Goal: Task Accomplishment & Management: Use online tool/utility

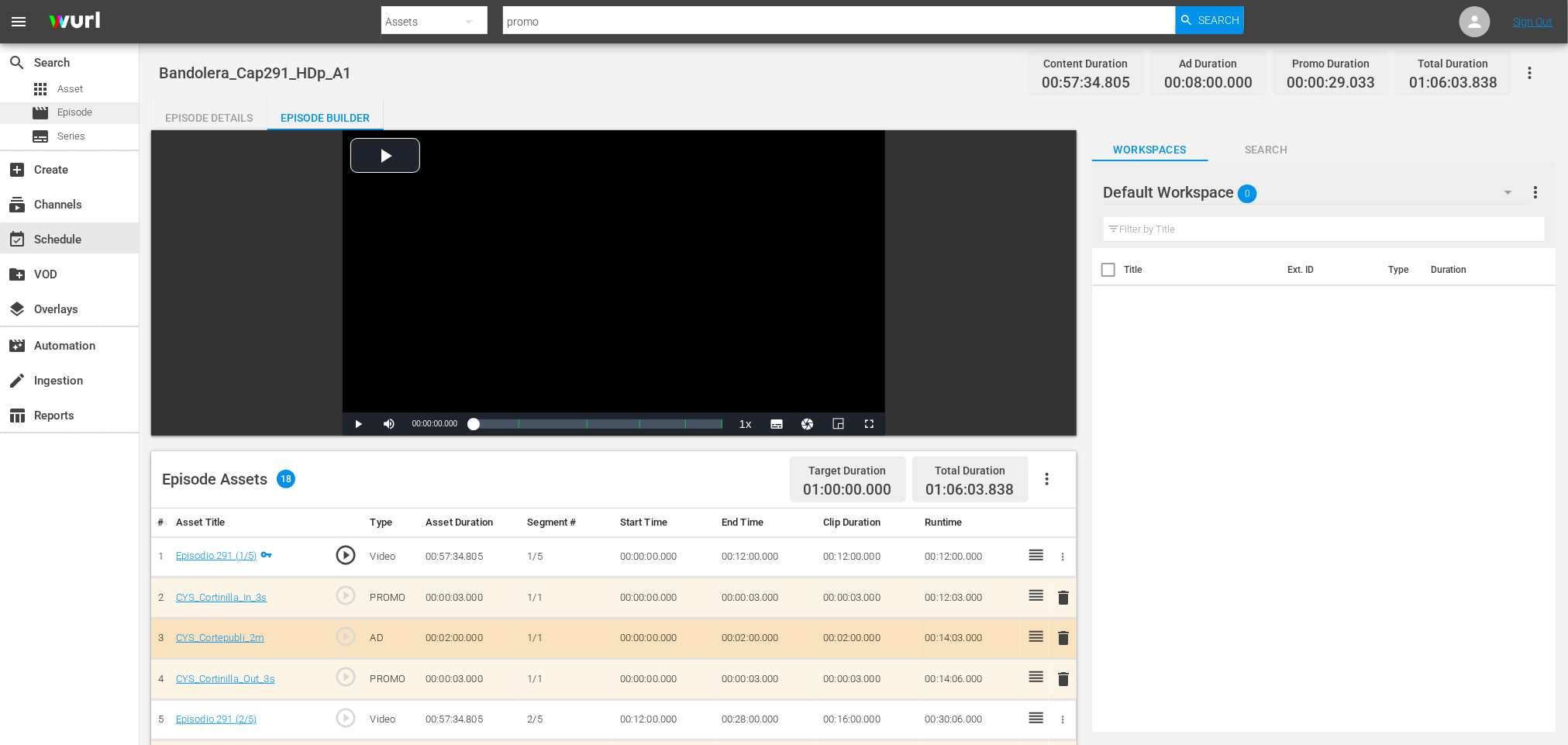
click at [77, 117] on span "Episode" at bounding box center [75, 112] width 35 height 15
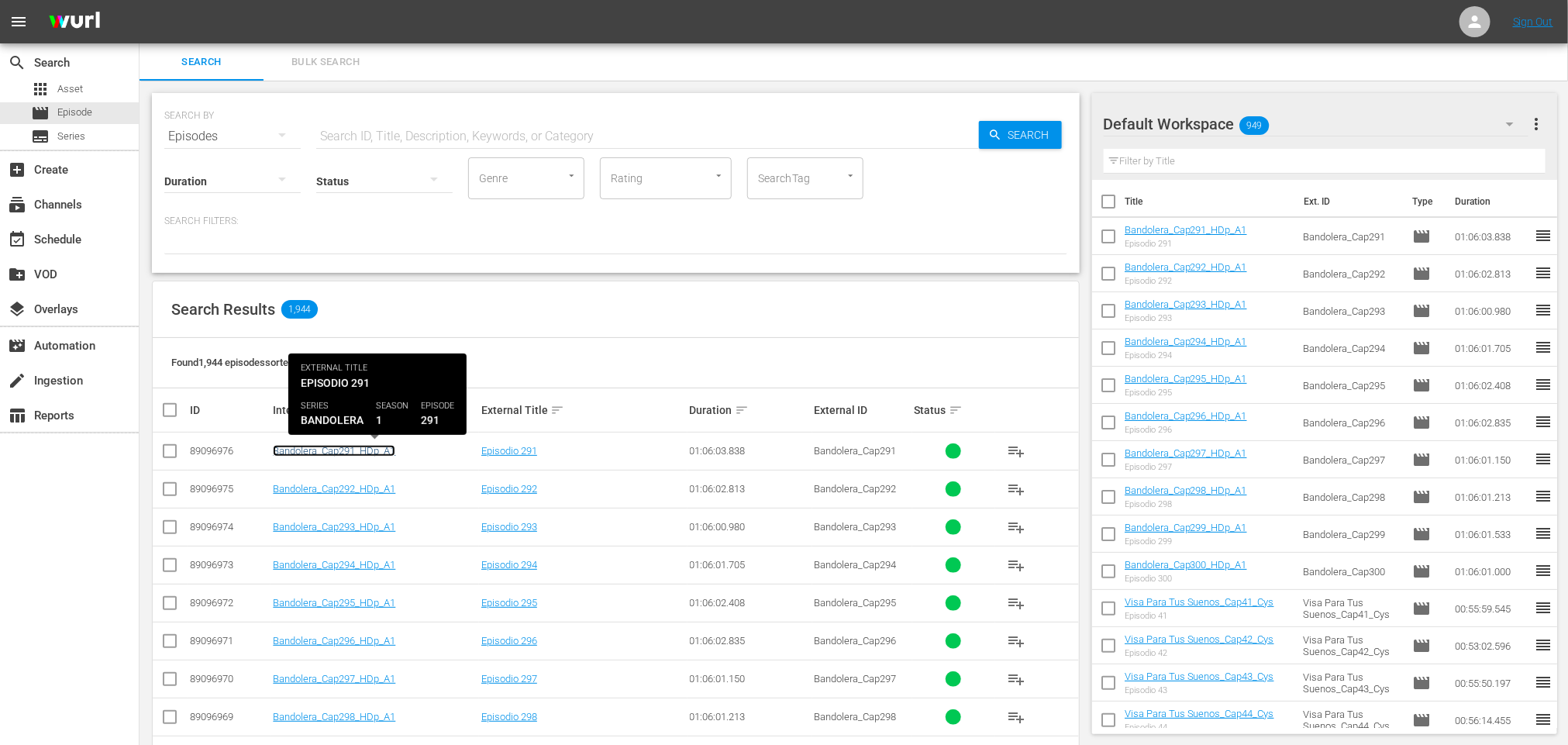
click at [373, 446] on link "Bandolera_Cap291_HDp_A1" at bounding box center [334, 451] width 123 height 11
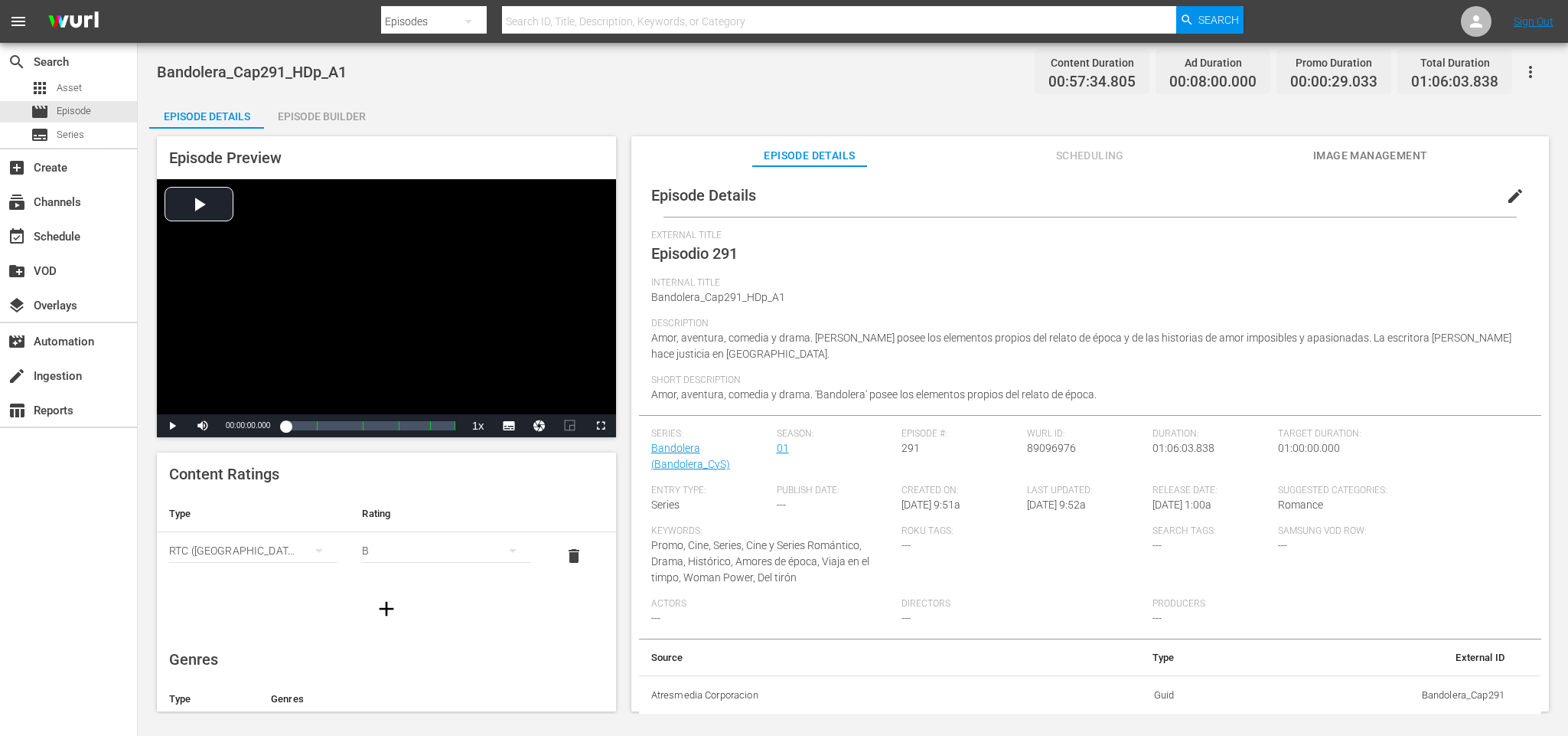
click at [1073, 157] on span "Scheduling" at bounding box center [1089, 156] width 115 height 20
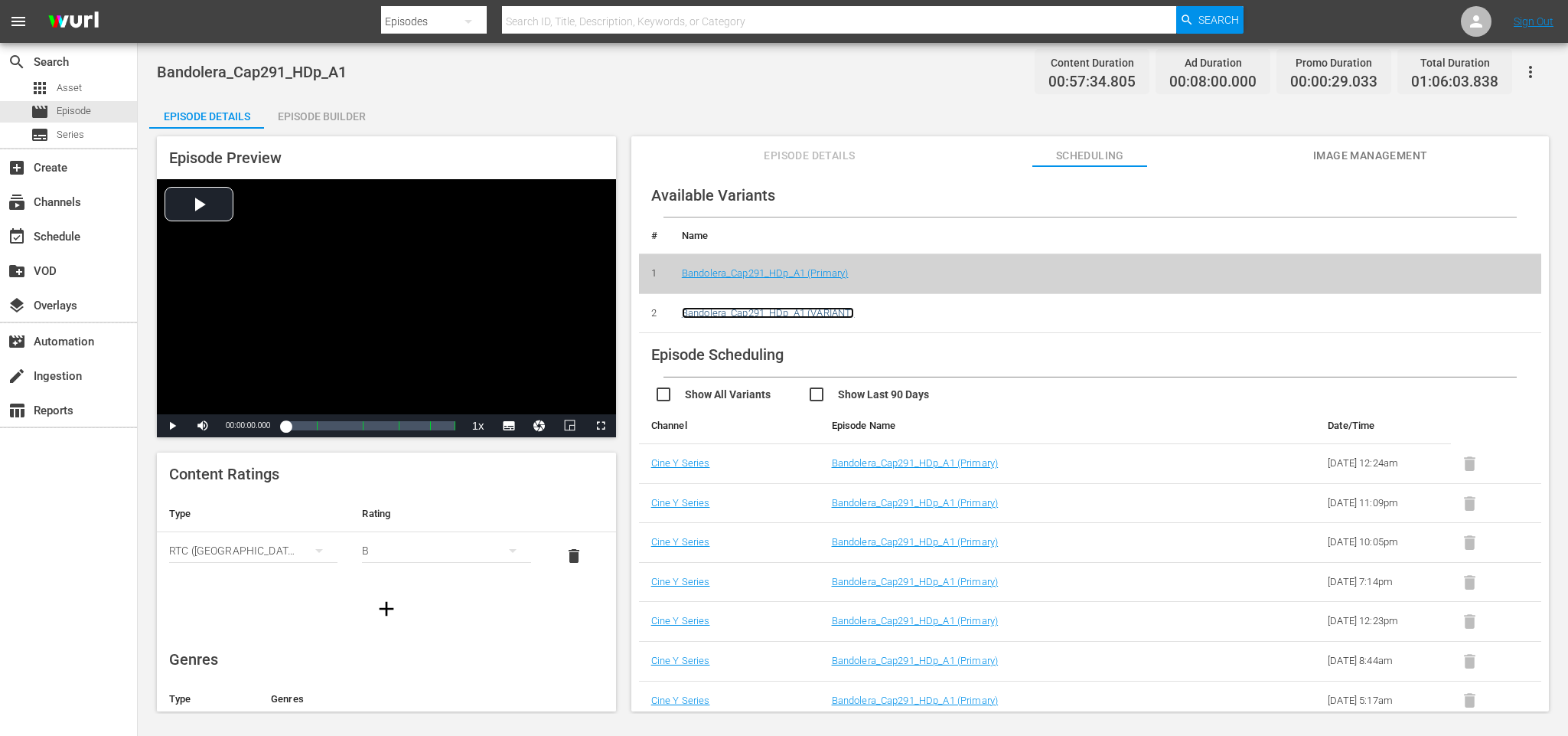
click at [796, 317] on link "Bandolera_Cap291_HDp_A1 (VARIANT)" at bounding box center [768, 313] width 173 height 11
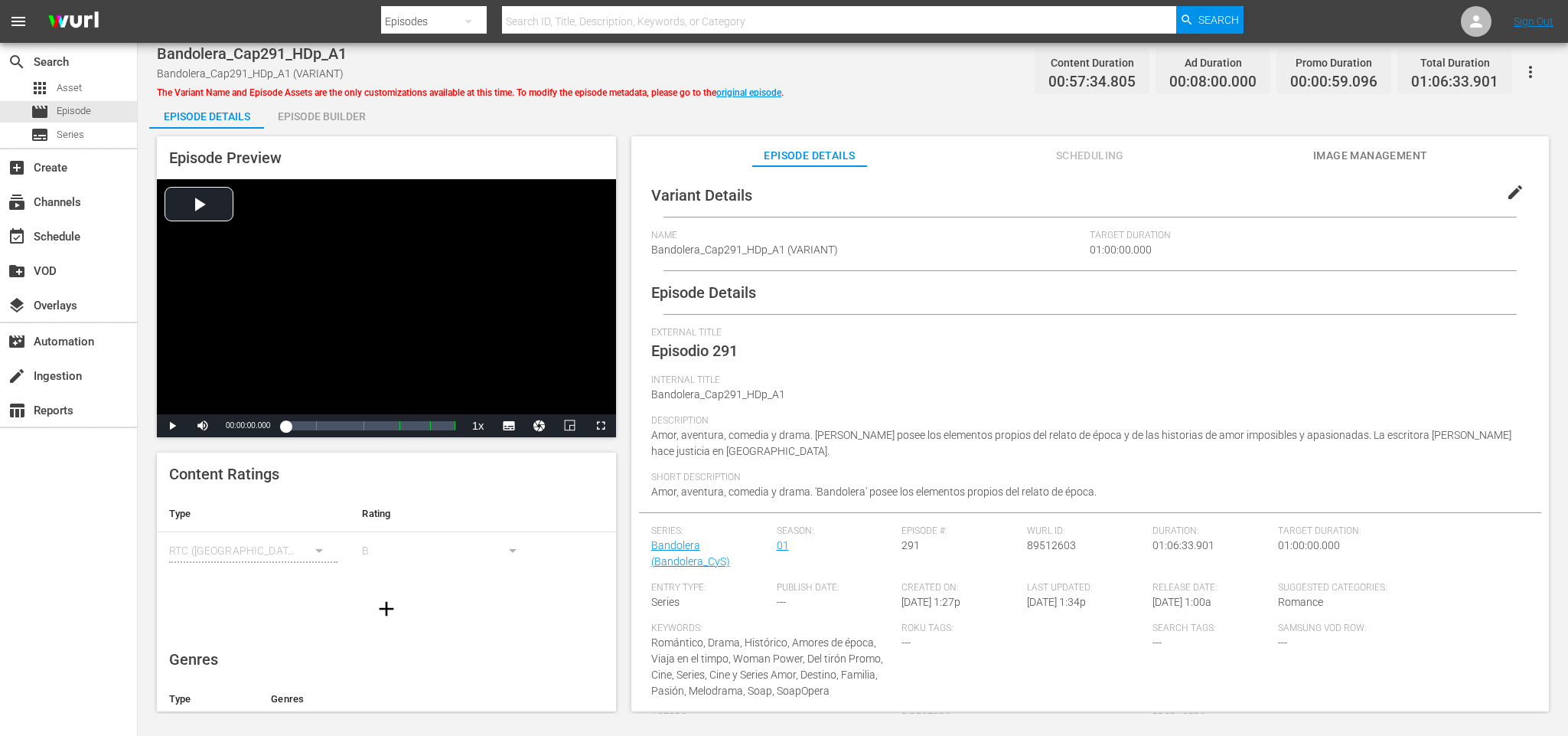
click at [290, 114] on div "Episode Builder" at bounding box center [321, 116] width 115 height 36
